Goal: Transaction & Acquisition: Obtain resource

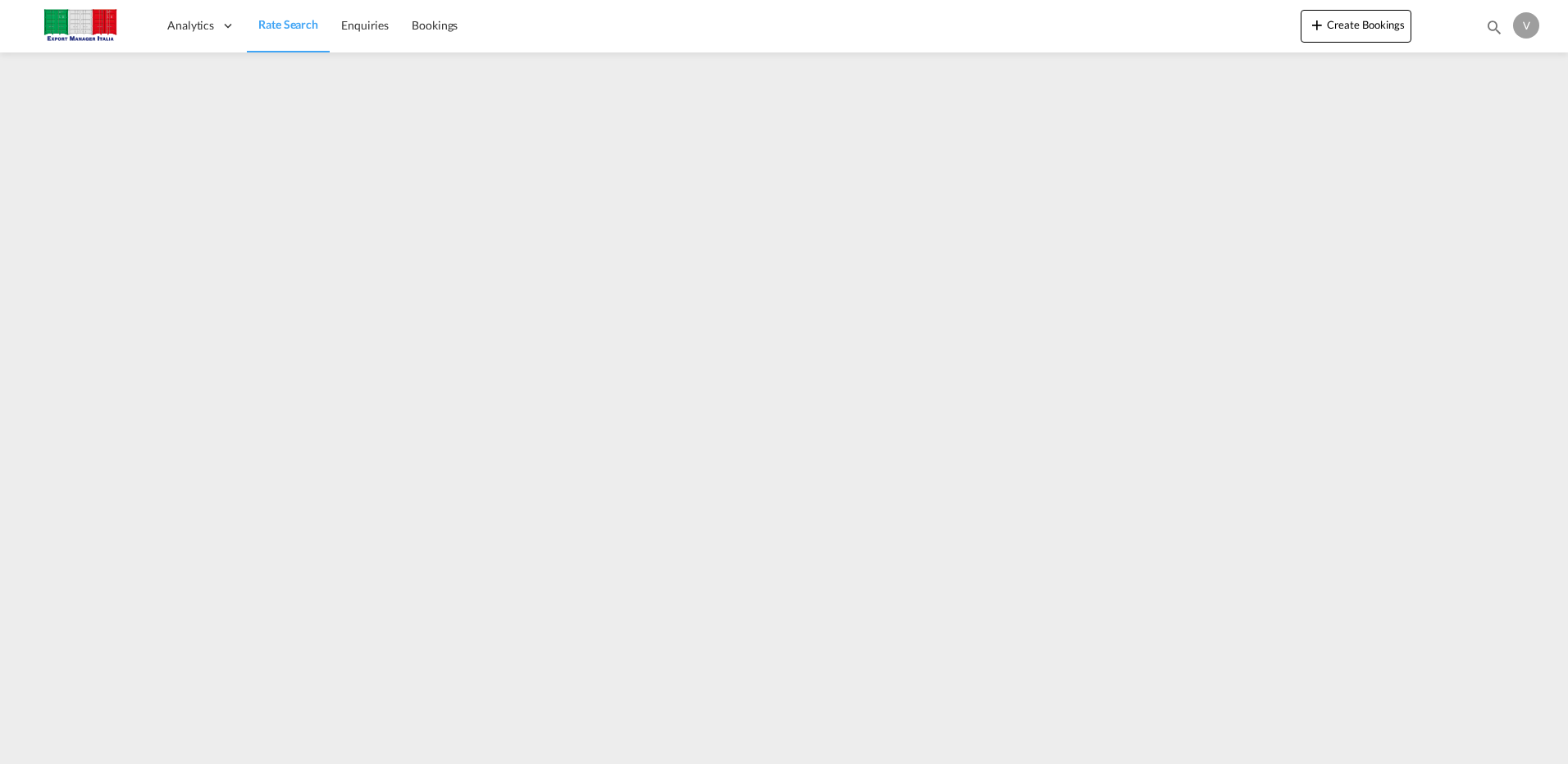
click at [287, 19] on span "Rate Search" at bounding box center [288, 24] width 60 height 14
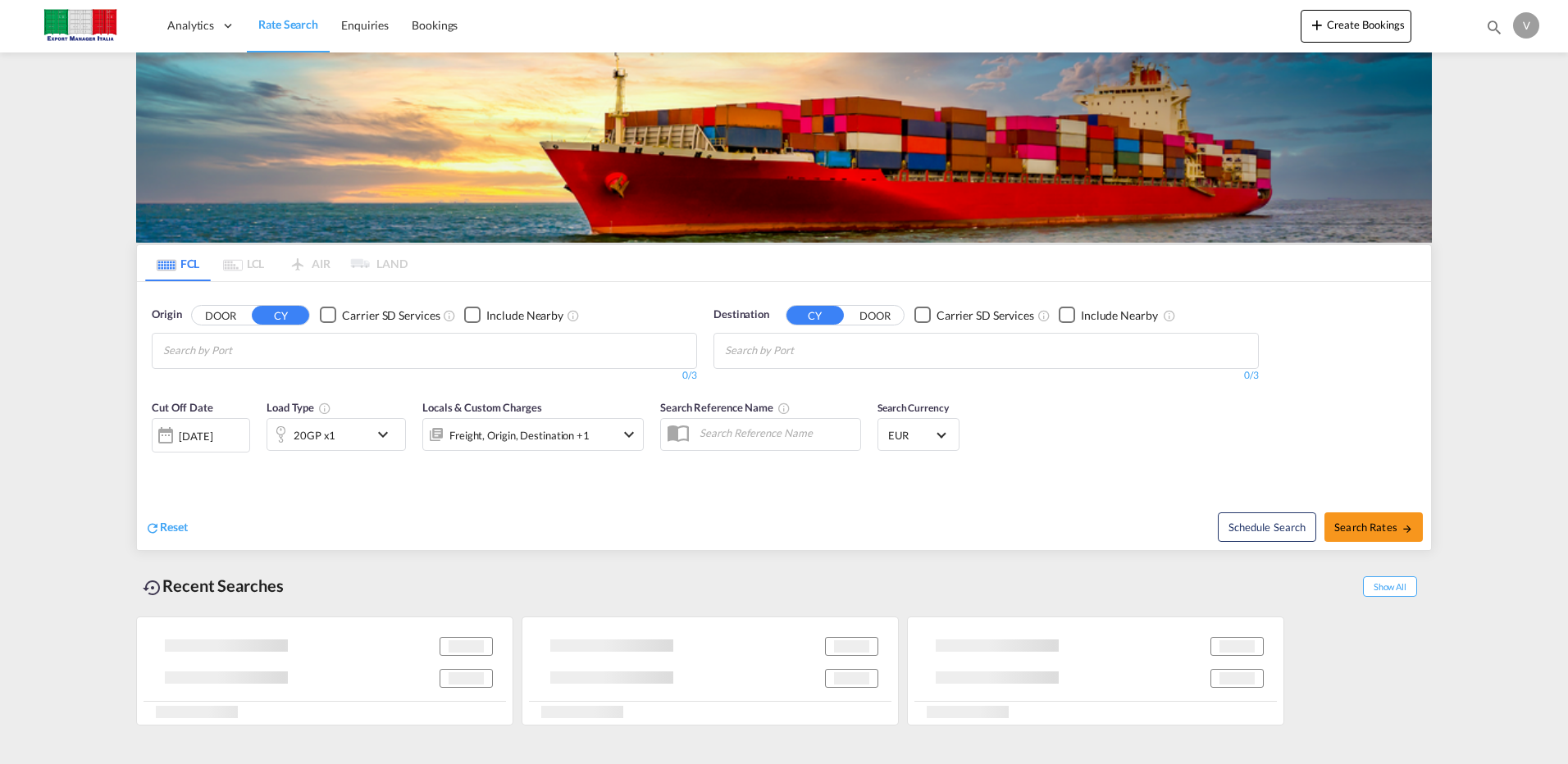
click at [214, 305] on div "DOOR [PERSON_NAME]" at bounding box center [250, 315] width 119 height 21
click at [220, 311] on button "DOOR" at bounding box center [220, 315] width 57 height 19
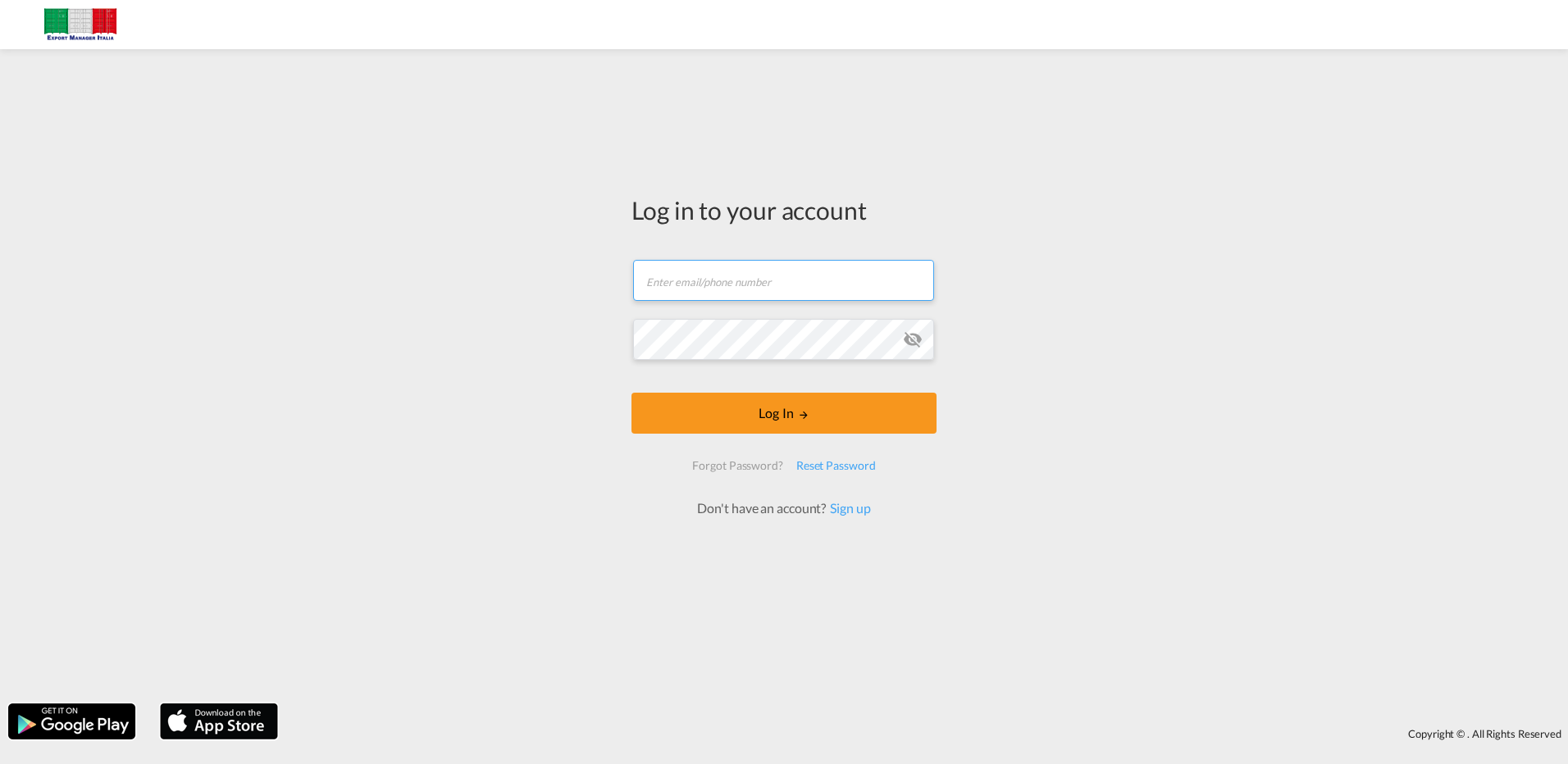
type input "[EMAIL_ADDRESS][DOMAIN_NAME]"
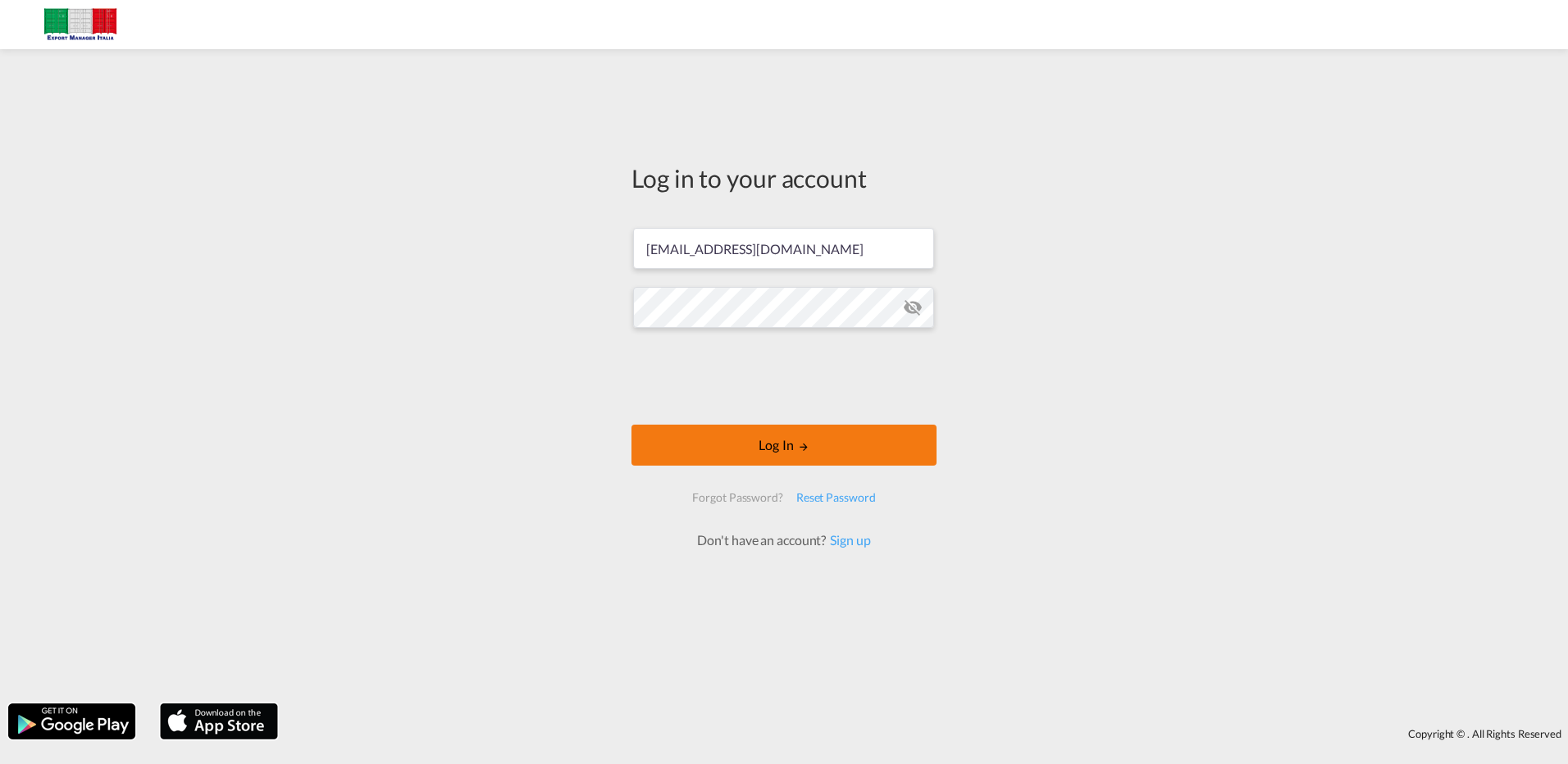
click at [778, 450] on button "Log In" at bounding box center [784, 445] width 305 height 41
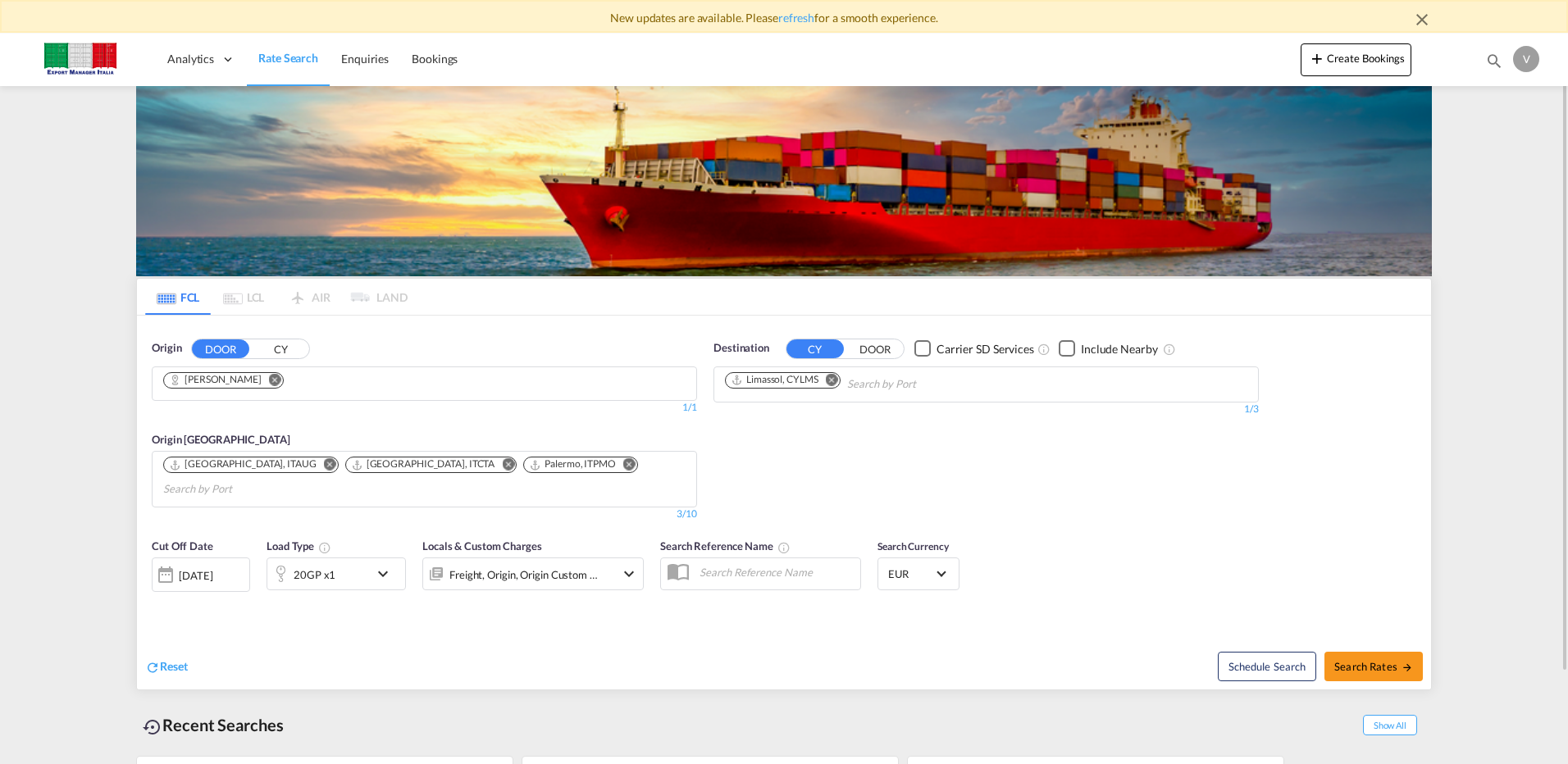
click at [269, 382] on md-icon "Remove" at bounding box center [275, 378] width 12 height 12
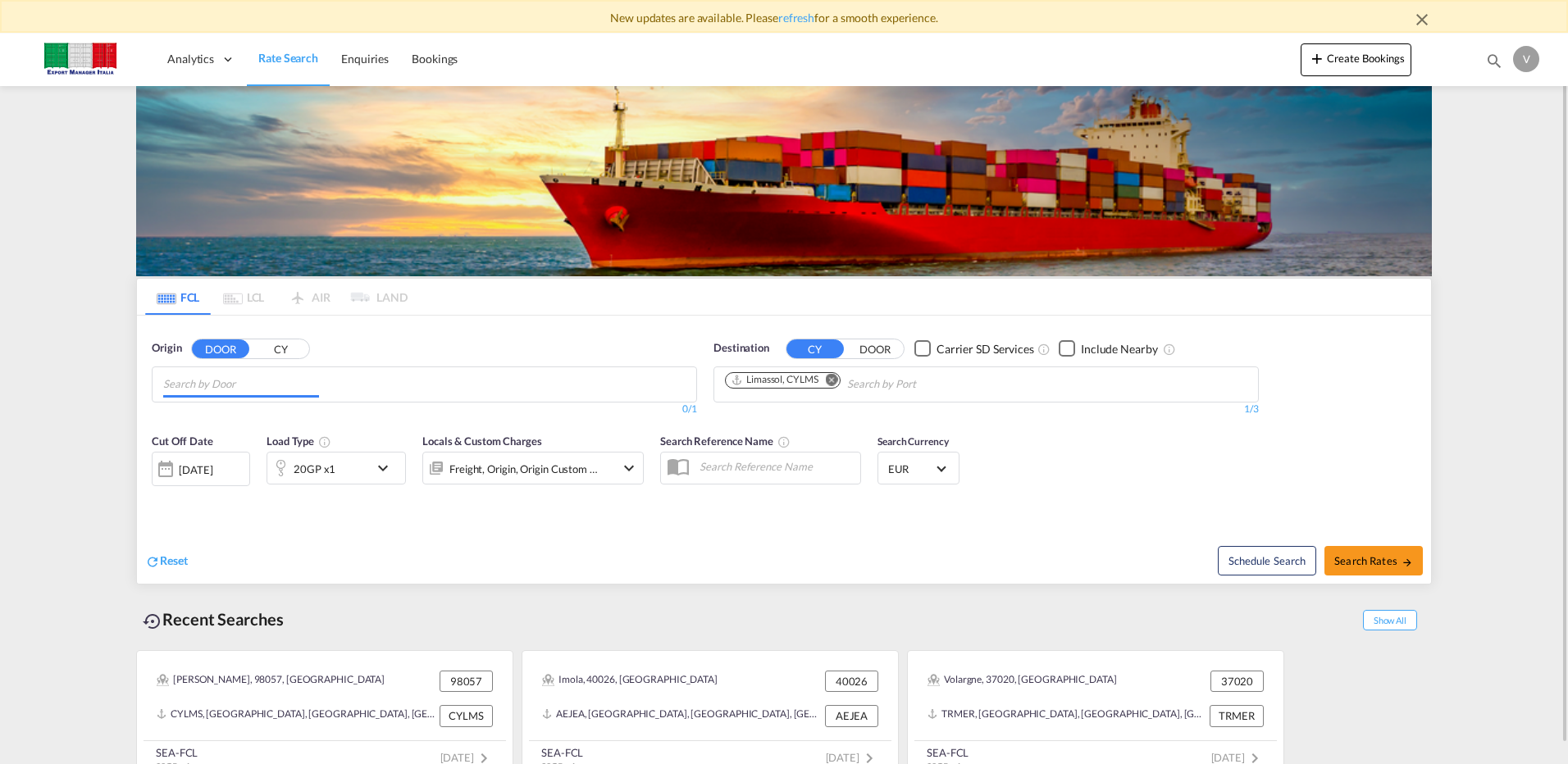
click at [234, 384] on input "Chips input." at bounding box center [240, 385] width 155 height 27
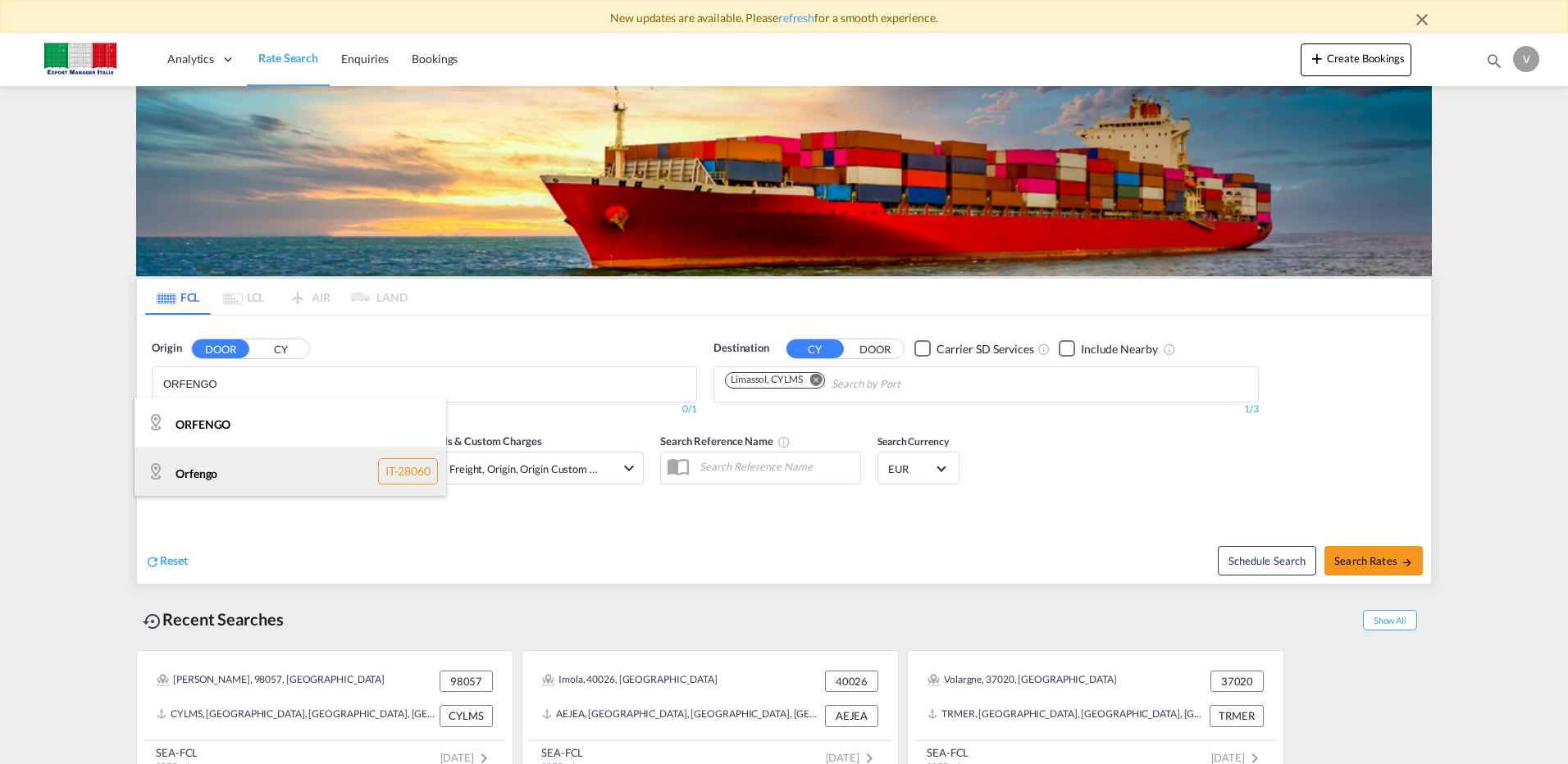
type input "ORFENGO"
click at [214, 472] on div "Orfengo IT-28060" at bounding box center [290, 472] width 312 height 50
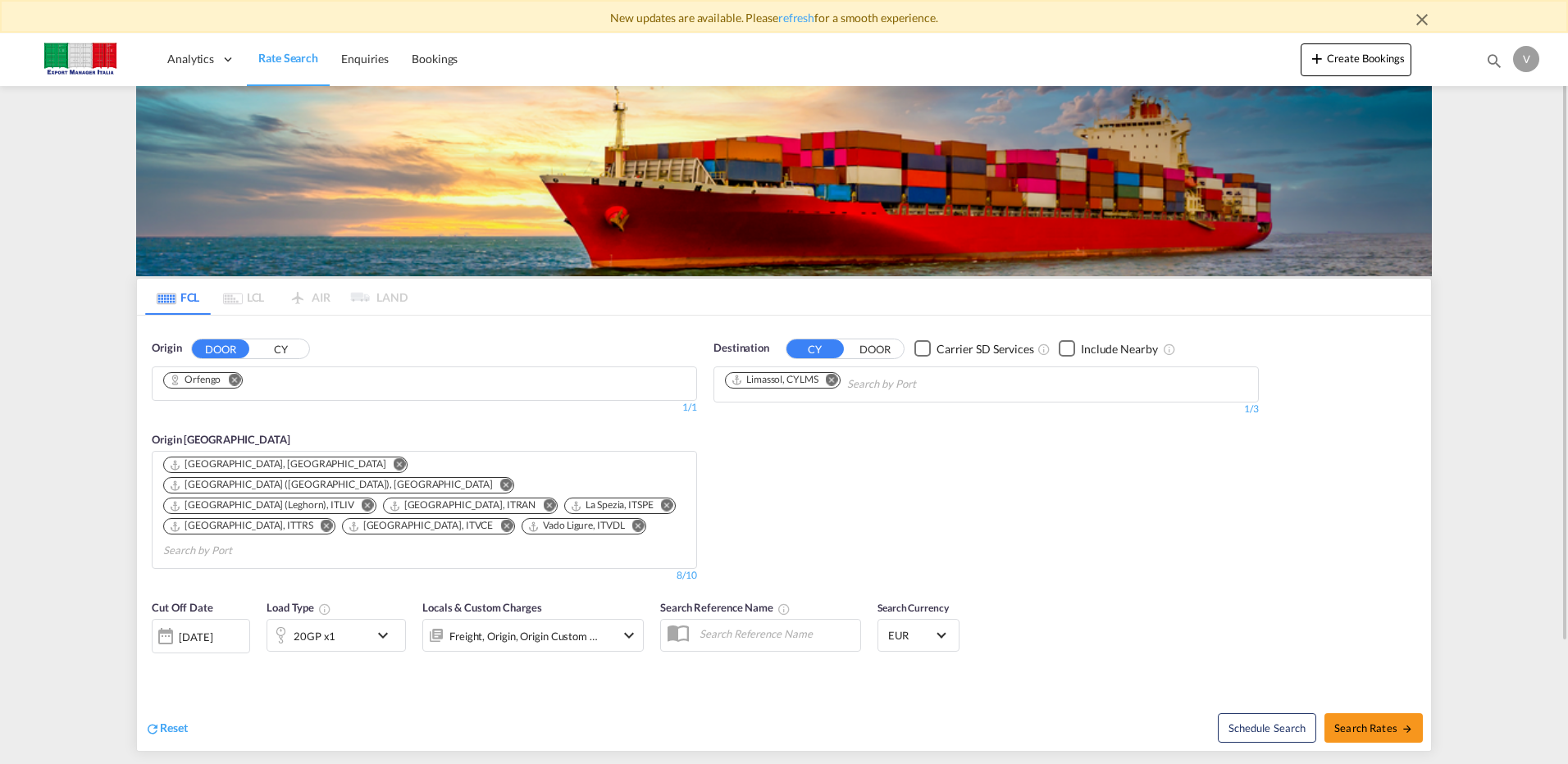
click at [375, 625] on md-icon "icon-chevron-down" at bounding box center [386, 634] width 28 height 20
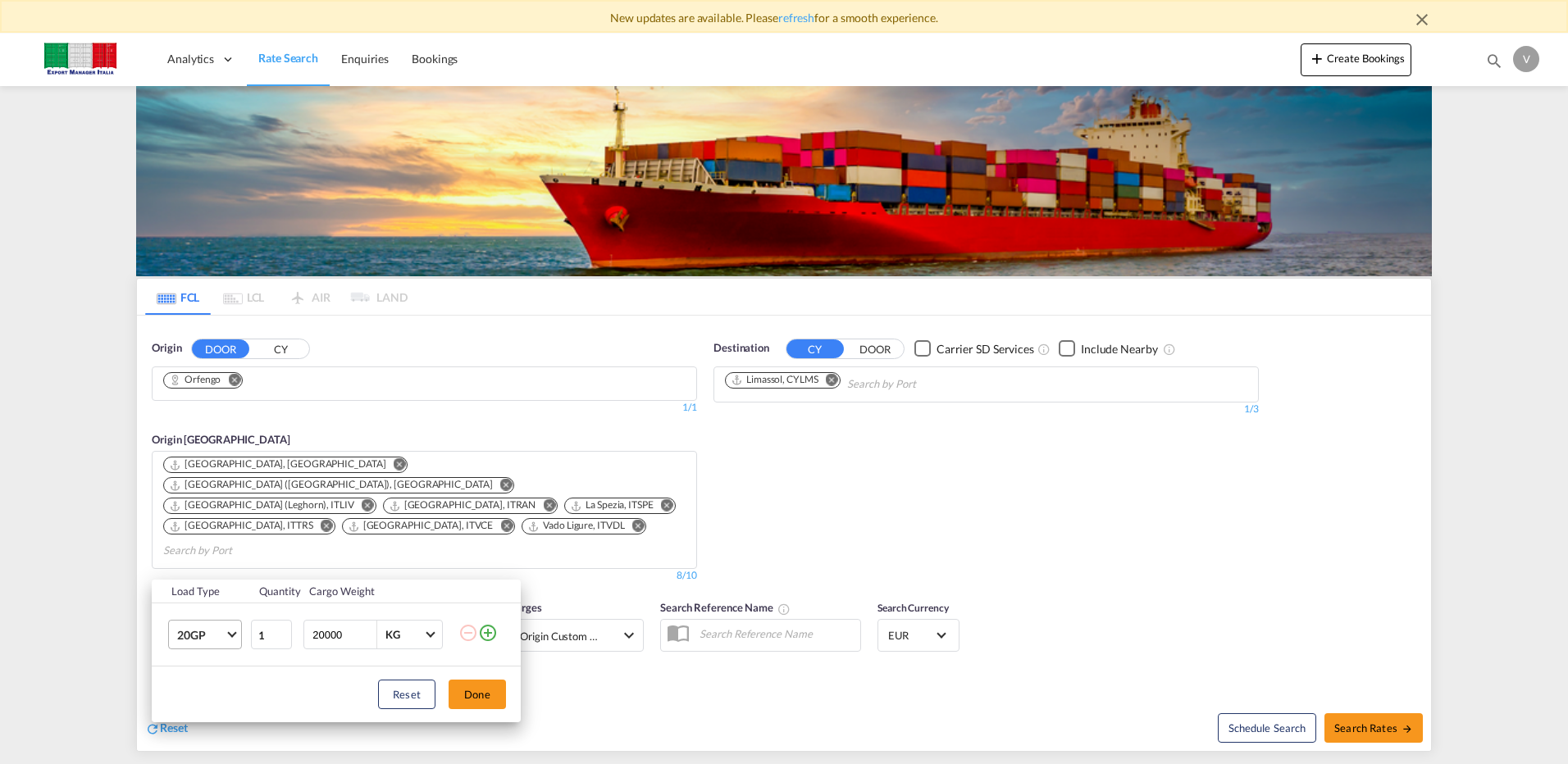
click at [234, 636] on md-select-value "20GP" at bounding box center [208, 633] width 66 height 28
click at [208, 642] on md-option "40HC" at bounding box center [219, 644] width 112 height 39
click at [471, 695] on button "Done" at bounding box center [478, 694] width 57 height 30
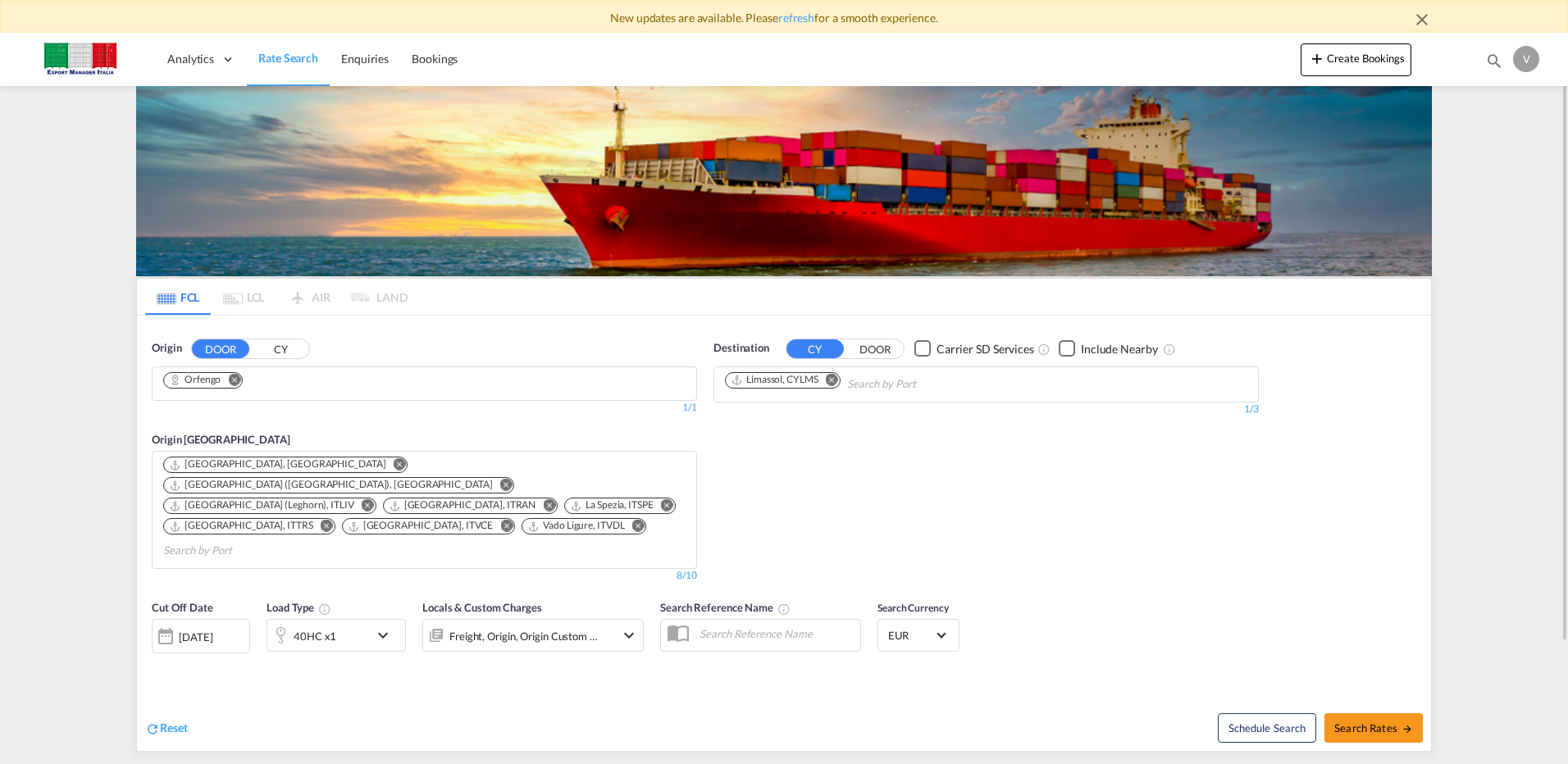
click at [394, 462] on md-icon "Remove" at bounding box center [399, 464] width 12 height 12
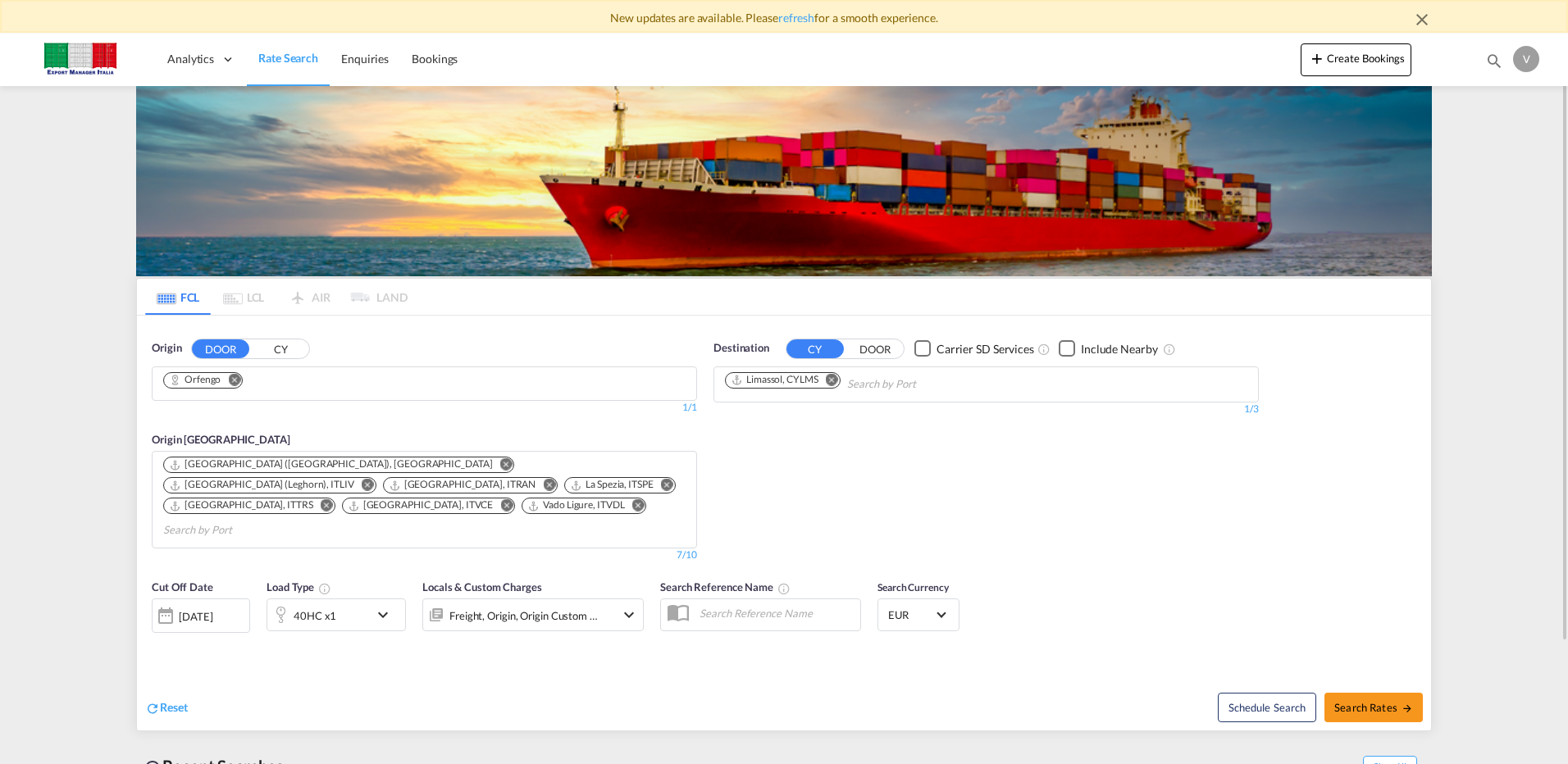
click at [555, 478] on md-icon "Remove" at bounding box center [549, 484] width 12 height 12
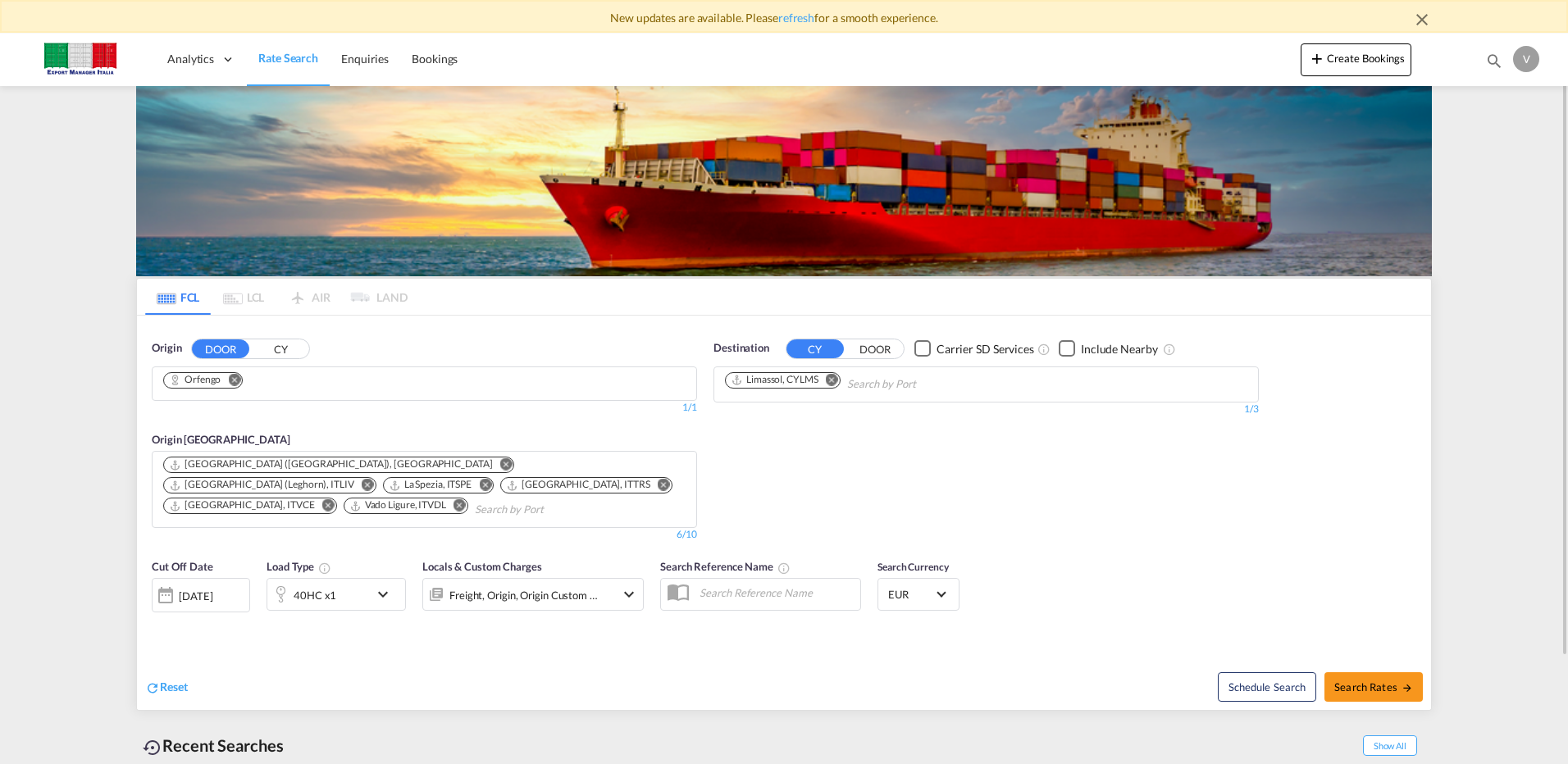
click at [335, 499] on md-icon "Remove" at bounding box center [328, 505] width 12 height 12
click at [658, 483] on md-icon "Remove" at bounding box center [663, 484] width 12 height 12
click at [1376, 680] on span "Search Rates" at bounding box center [1374, 687] width 79 height 13
type input "Orfengo to CYLMS / [DATE]"
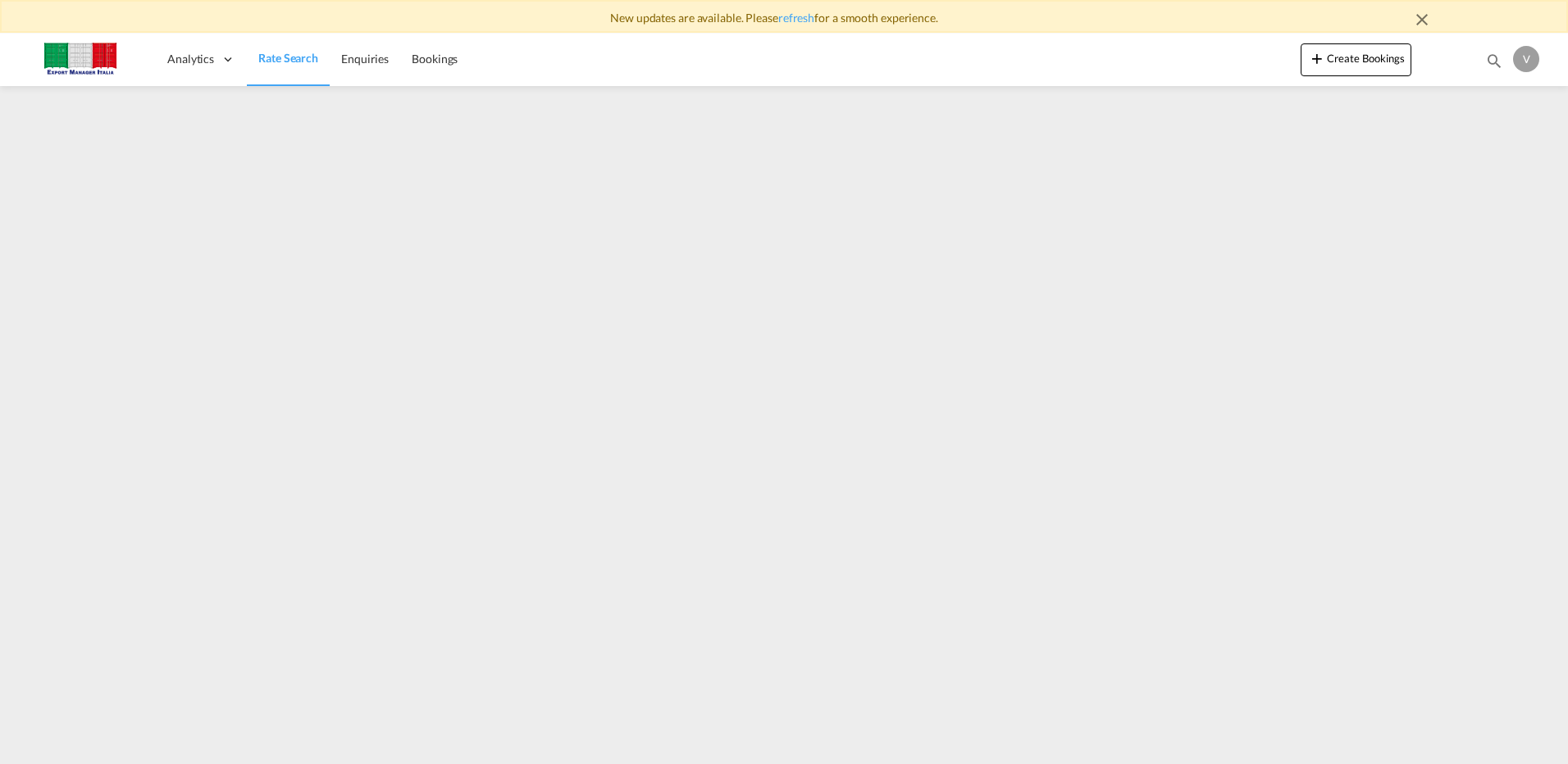
click at [286, 51] on span "Rate Search" at bounding box center [288, 57] width 60 height 14
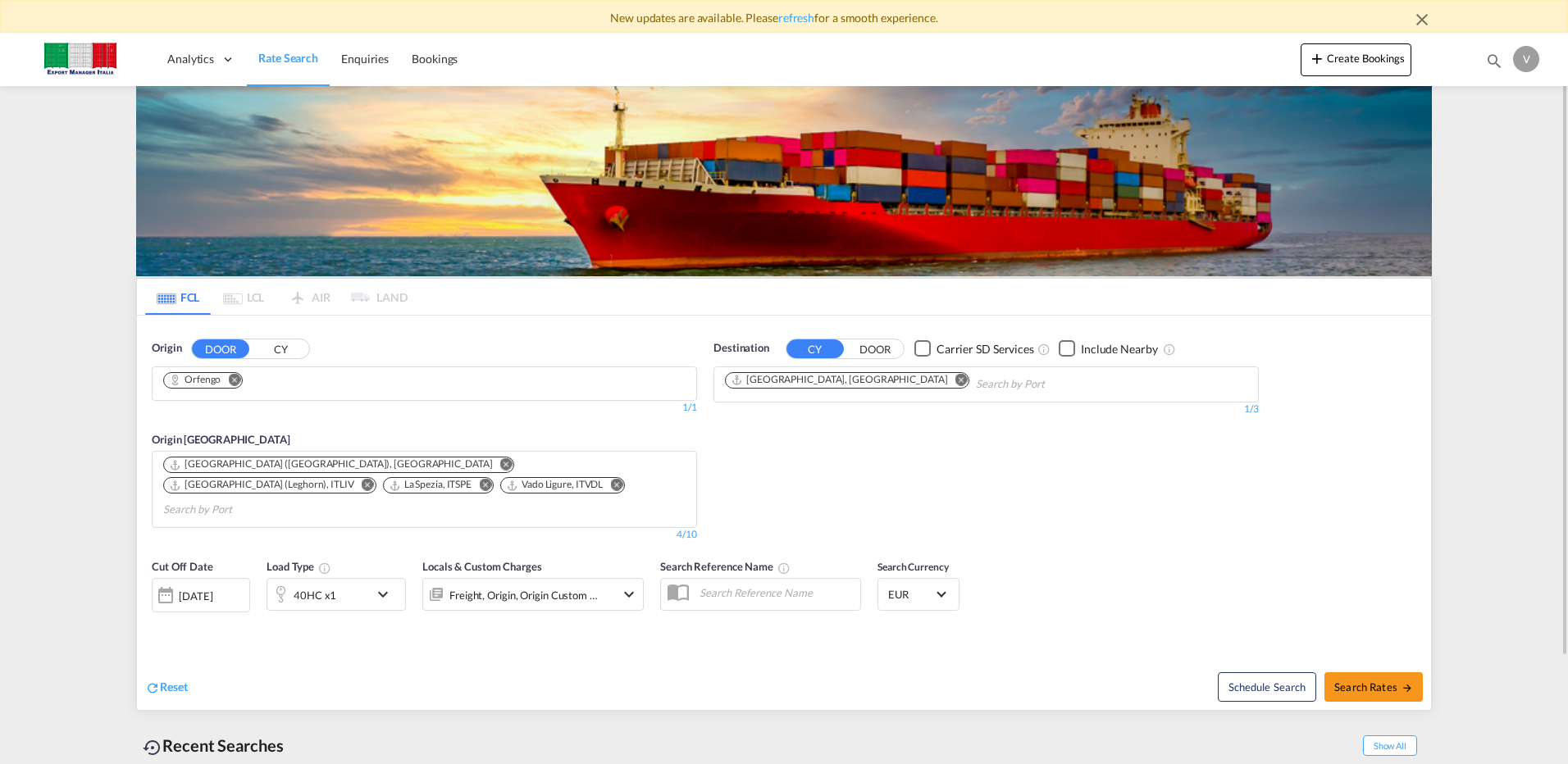
click at [281, 350] on button "CY" at bounding box center [280, 349] width 57 height 19
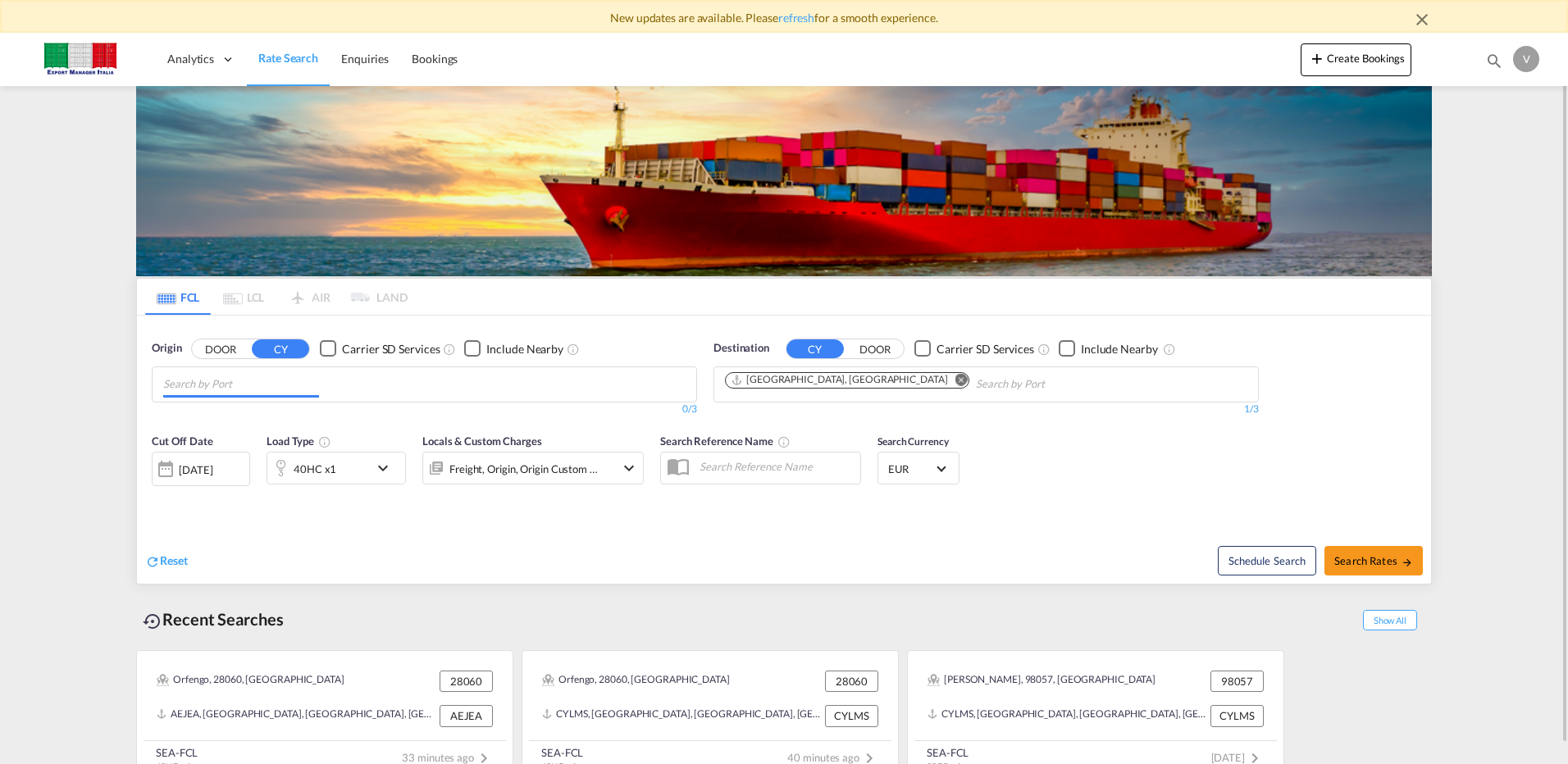
click at [261, 384] on input "Chips input." at bounding box center [240, 385] width 155 height 27
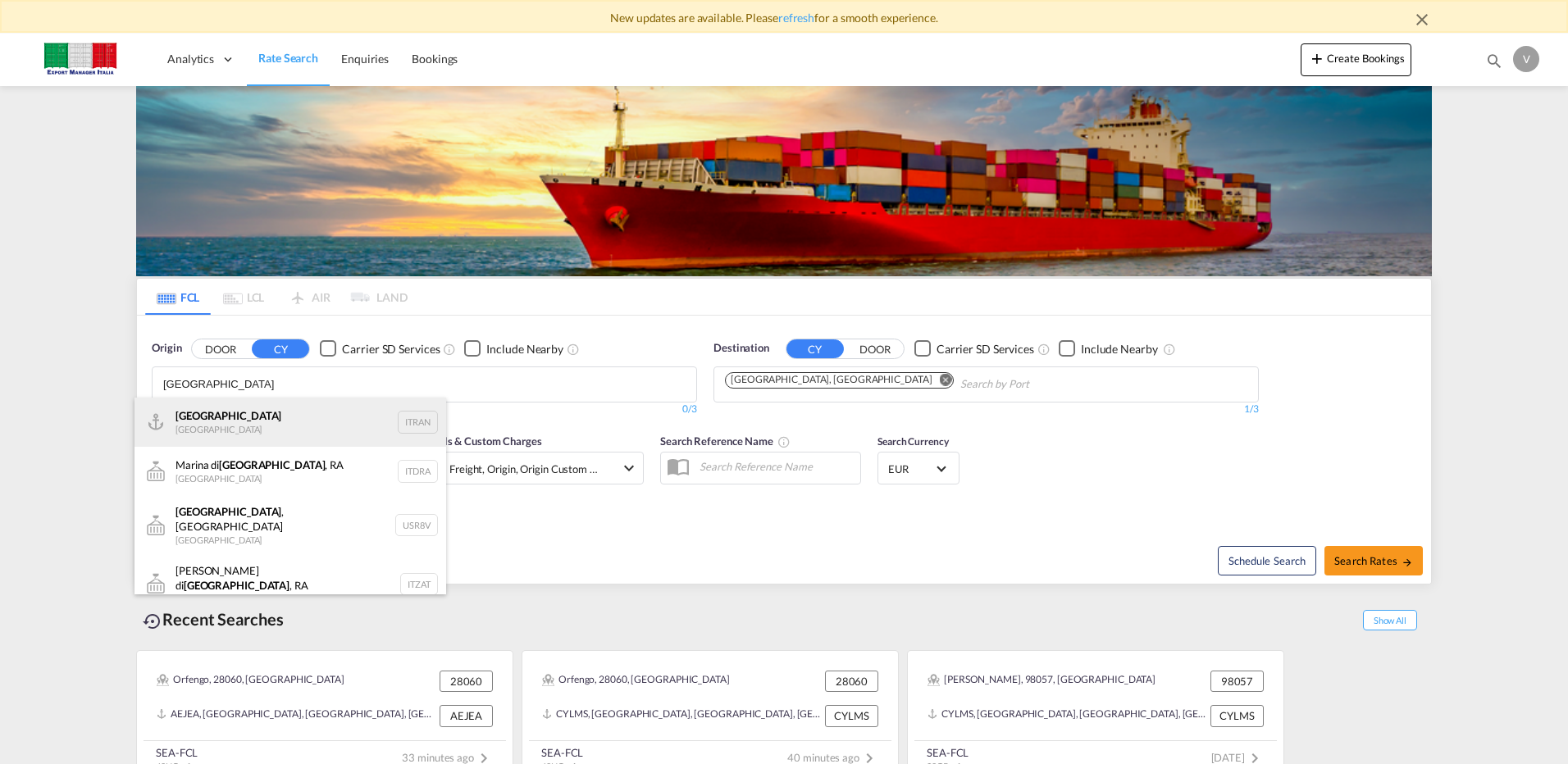
type input "[GEOGRAPHIC_DATA]"
click at [202, 419] on div "Ravenna [GEOGRAPHIC_DATA] ITRAN" at bounding box center [290, 422] width 312 height 50
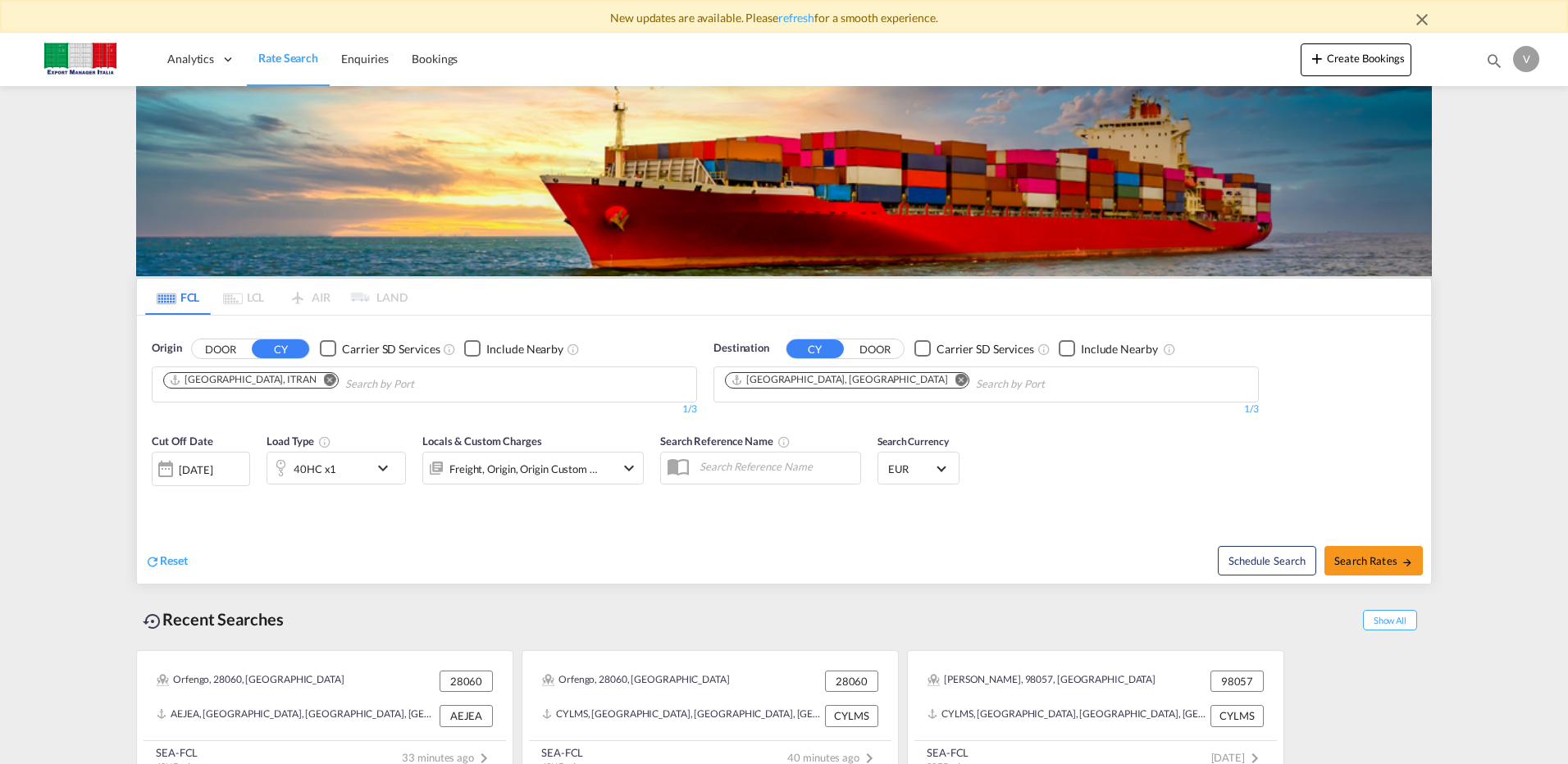
click at [955, 378] on md-icon "Remove" at bounding box center [961, 378] width 12 height 12
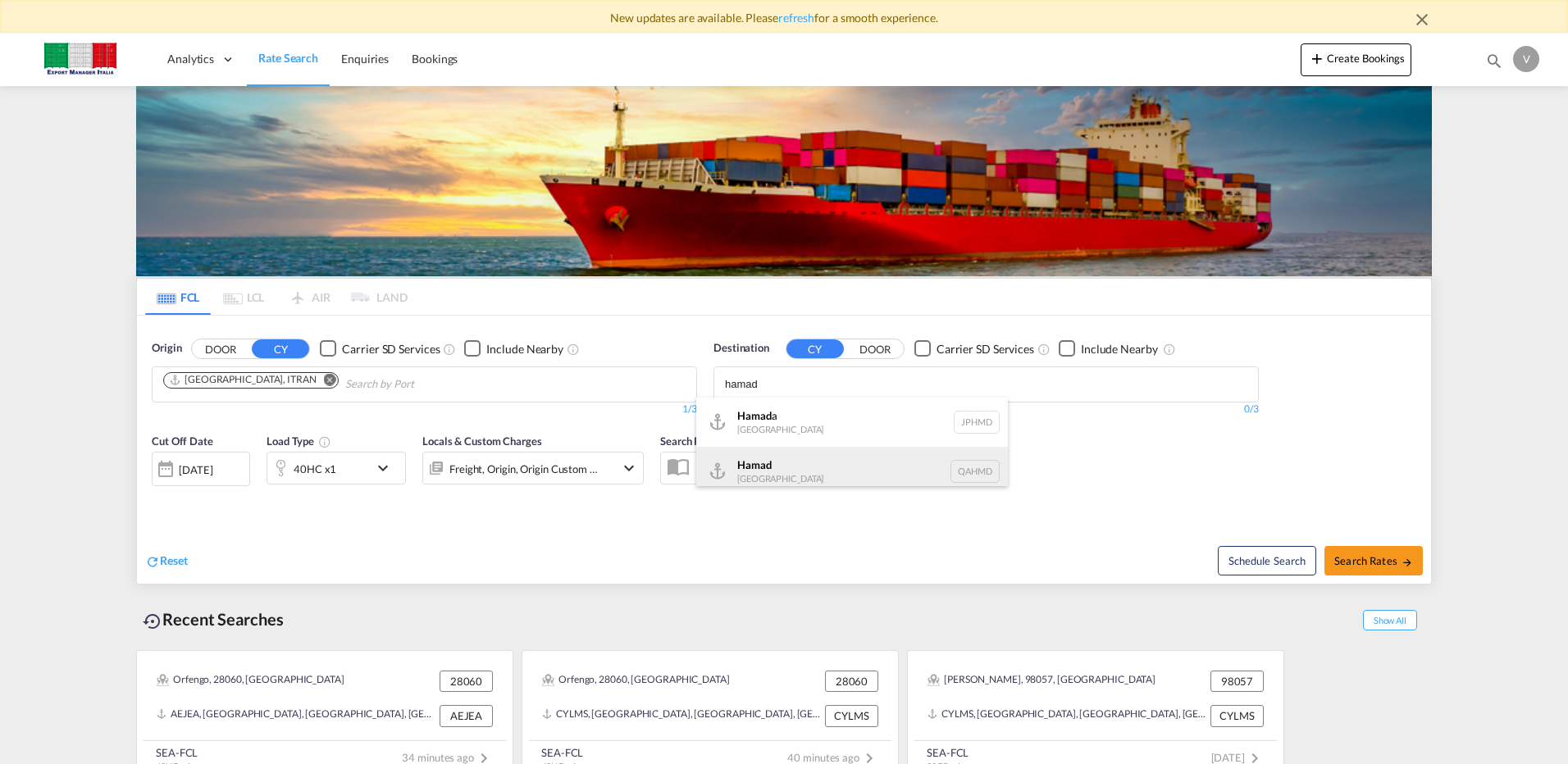
type input "hamad"
click at [772, 468] on div "Hamad [GEOGRAPHIC_DATA] QAHMD" at bounding box center [851, 472] width 312 height 50
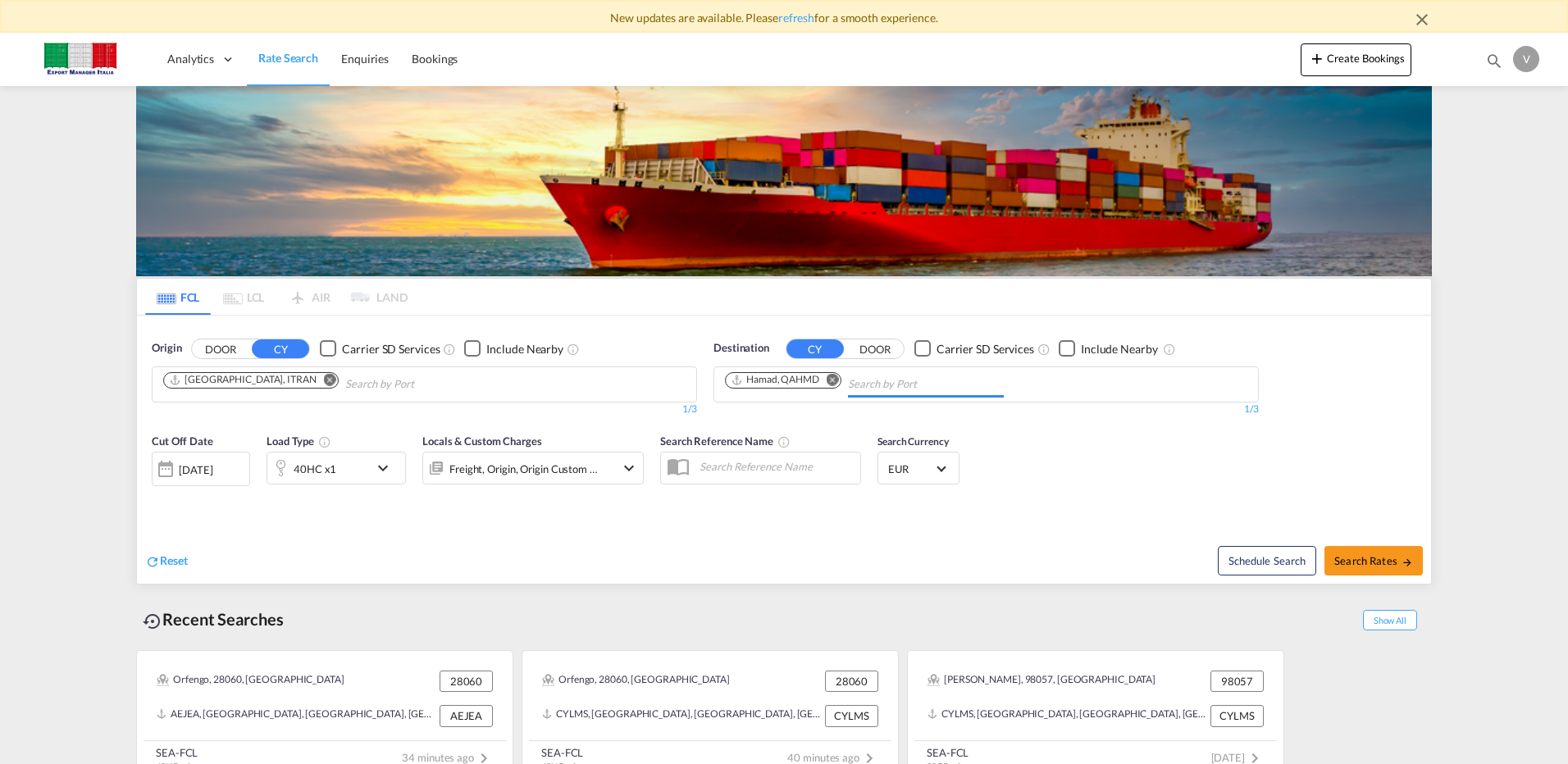
click at [1380, 562] on span "Search Rates" at bounding box center [1374, 561] width 79 height 13
type input "ITRAN to QAHMD / [DATE]"
